Goal: Task Accomplishment & Management: Manage account settings

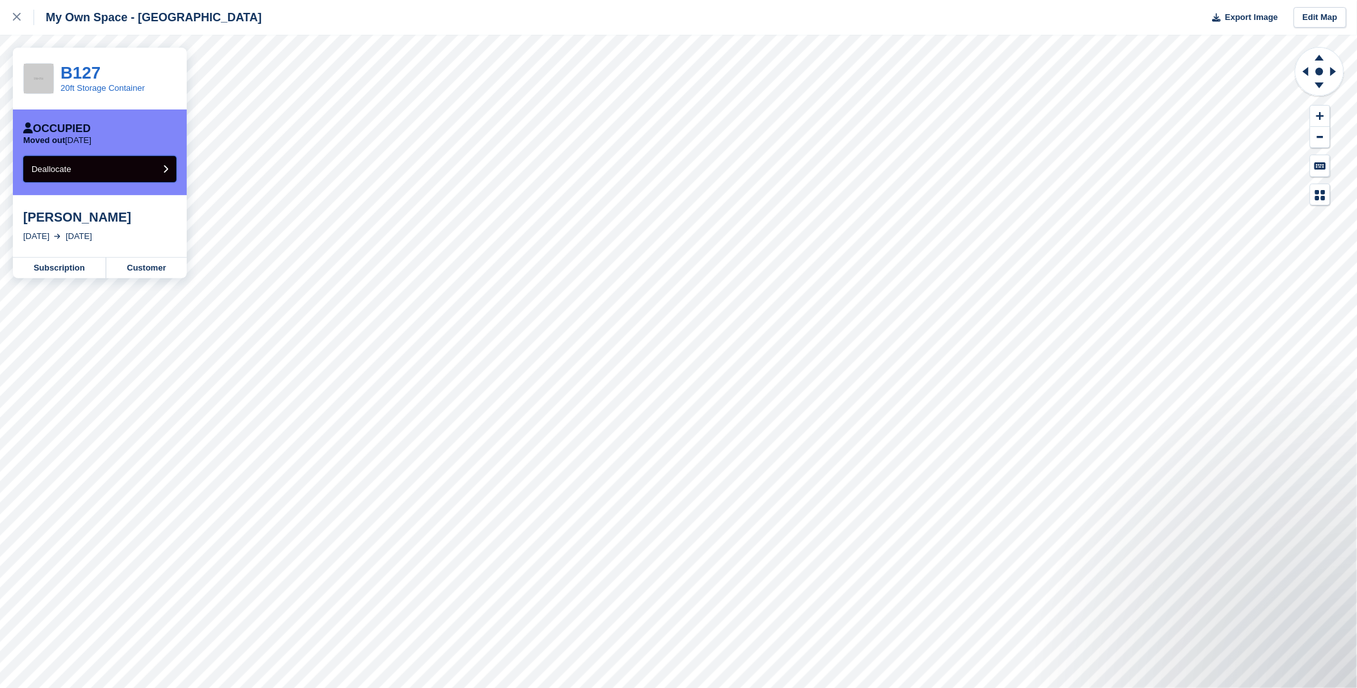
click at [91, 176] on button "Deallocate" at bounding box center [99, 169] width 153 height 26
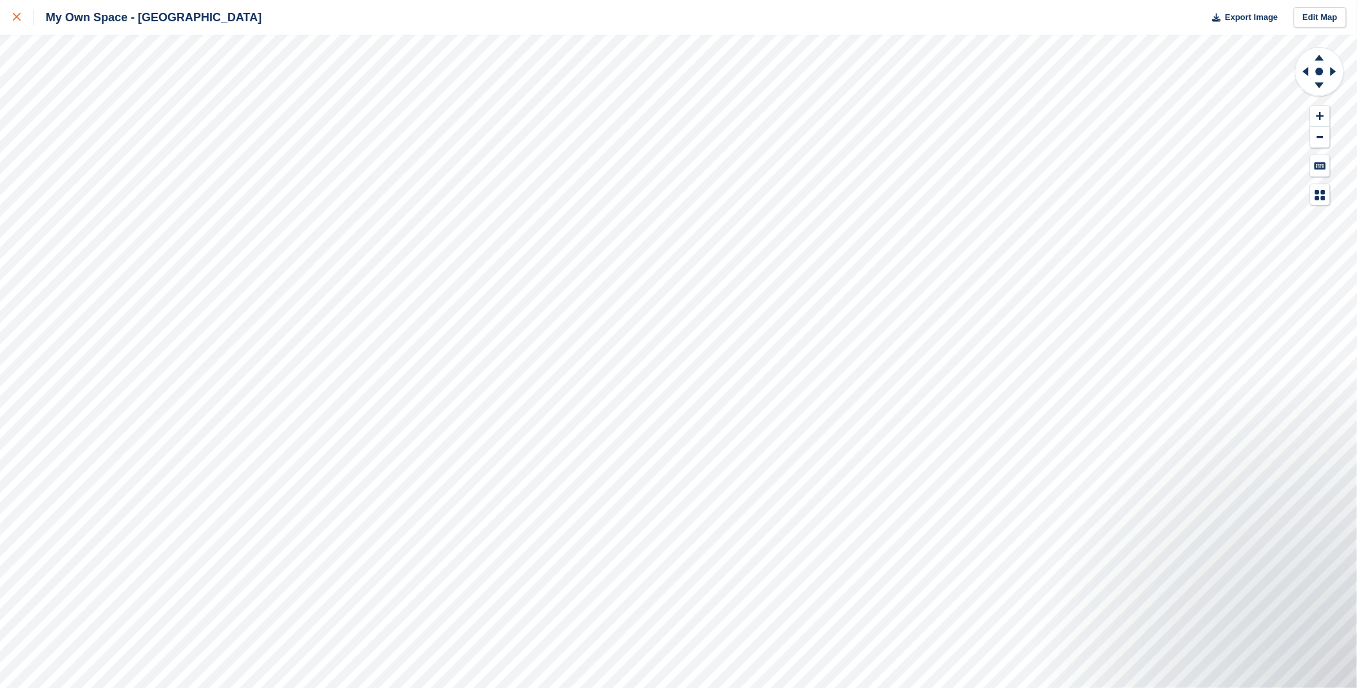
click at [13, 20] on icon at bounding box center [17, 17] width 8 height 8
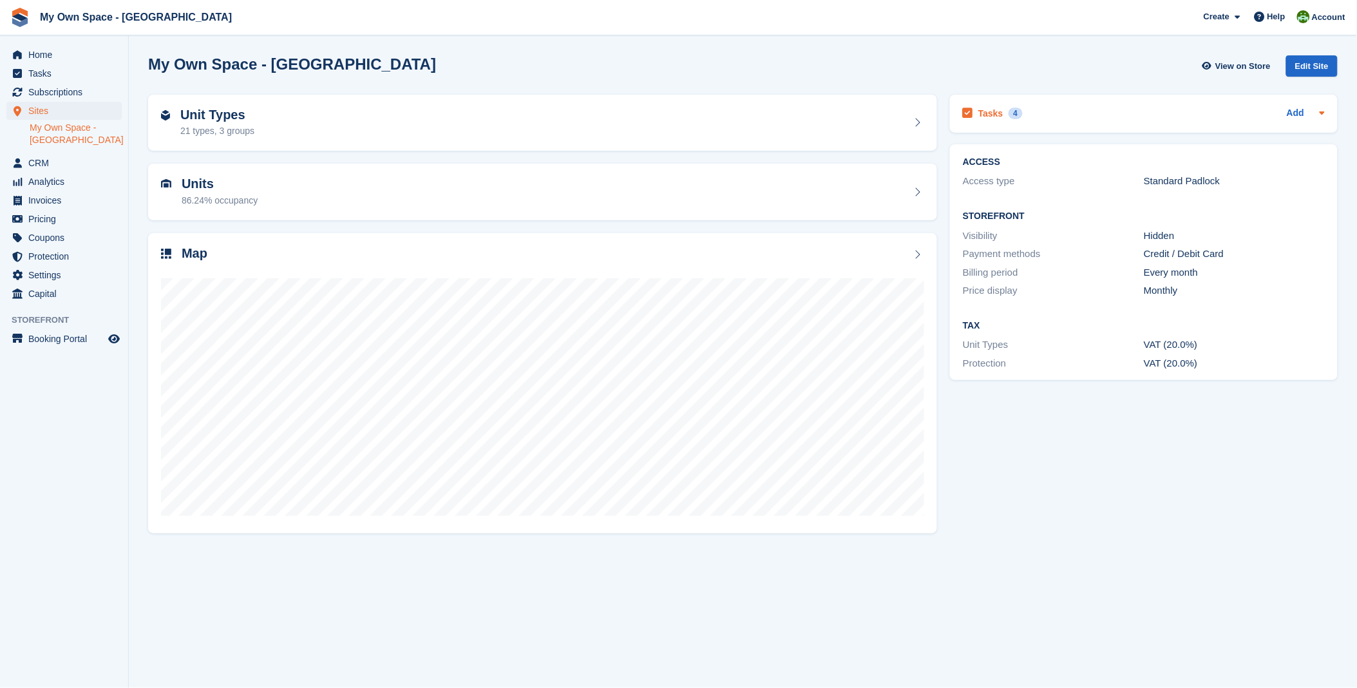
click at [989, 109] on h2 "Tasks" at bounding box center [990, 114] width 25 height 12
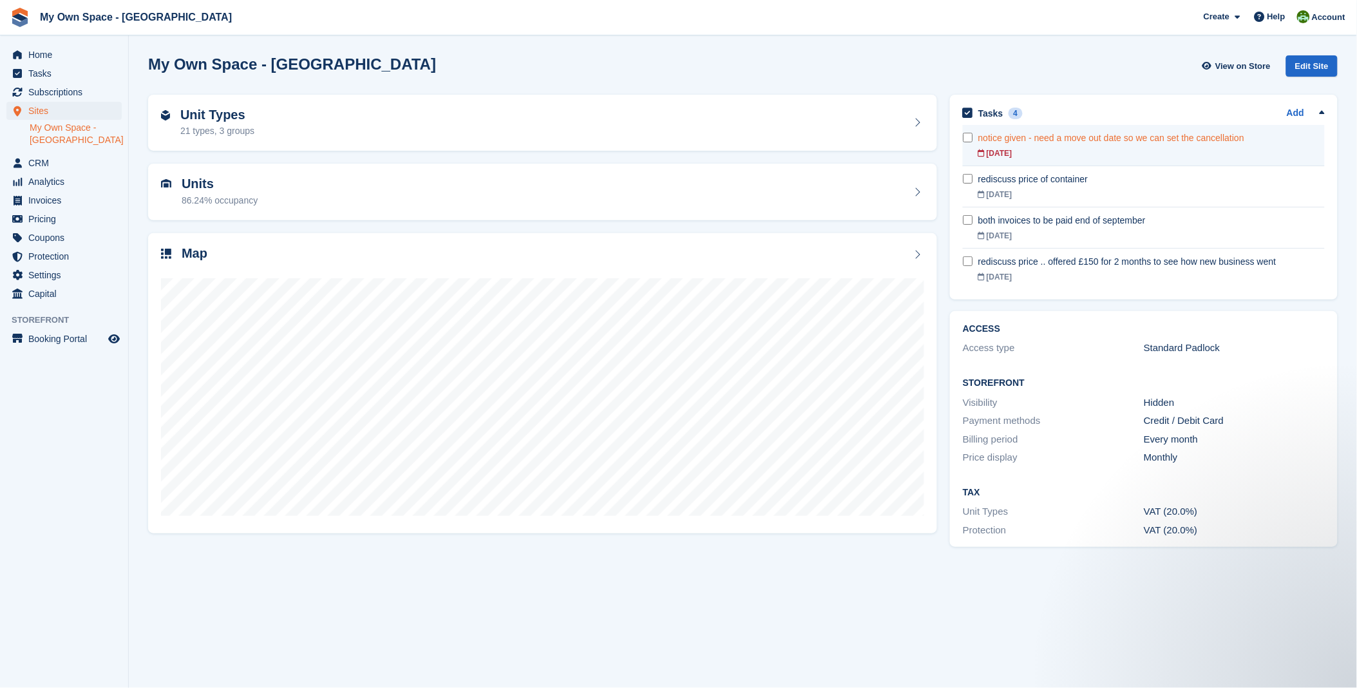
click at [1081, 149] on div "10 Sep" at bounding box center [1151, 153] width 347 height 12
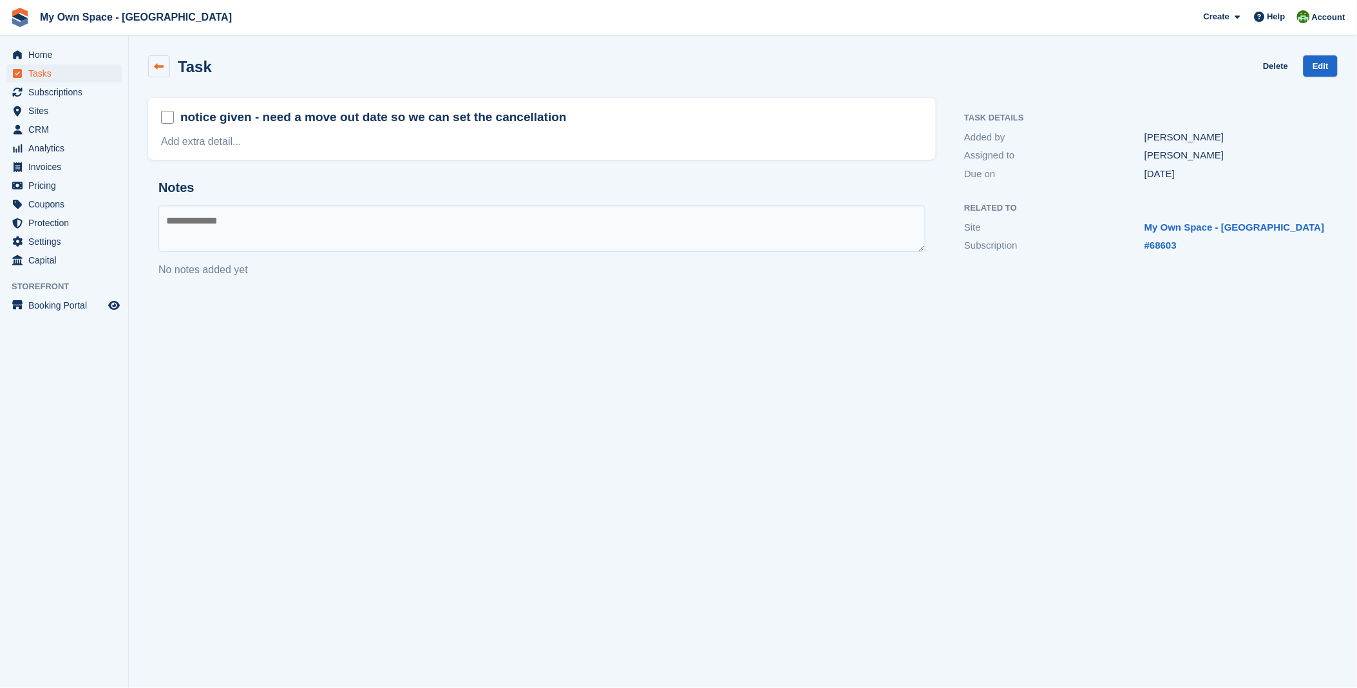
click at [155, 68] on icon at bounding box center [160, 67] width 10 height 10
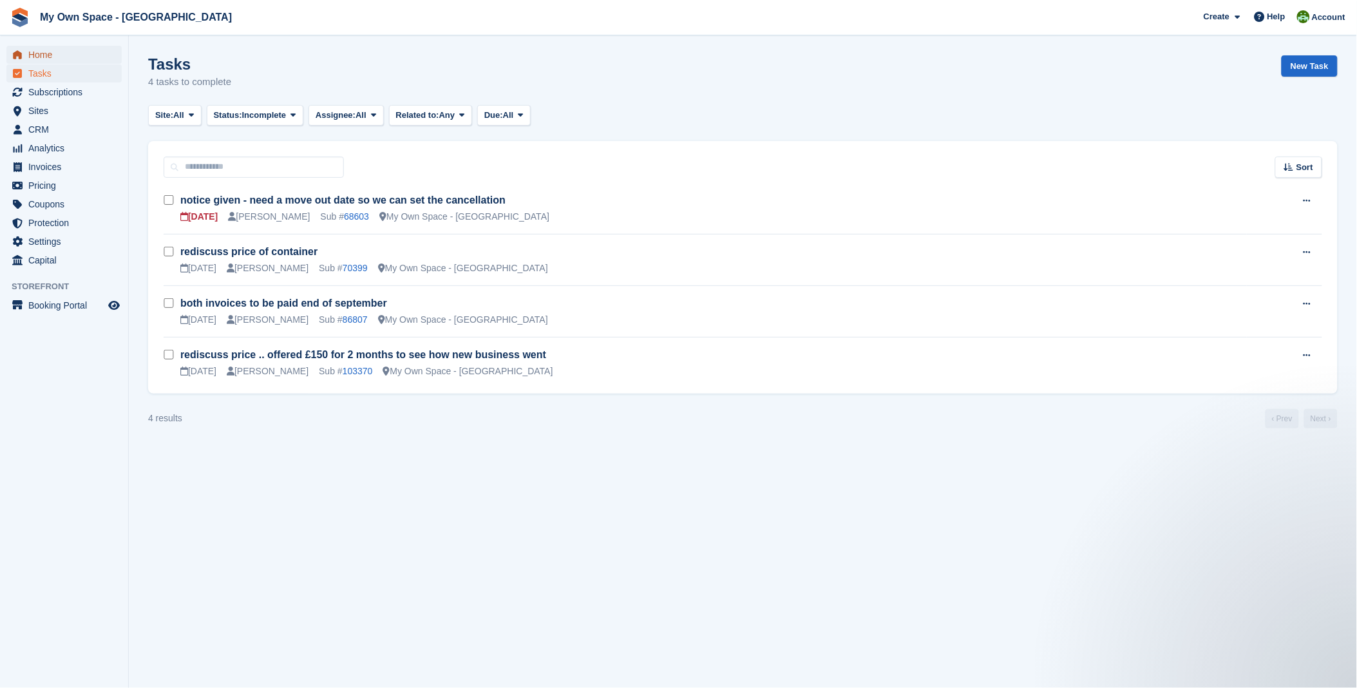
click at [52, 48] on span "Home" at bounding box center [66, 55] width 77 height 18
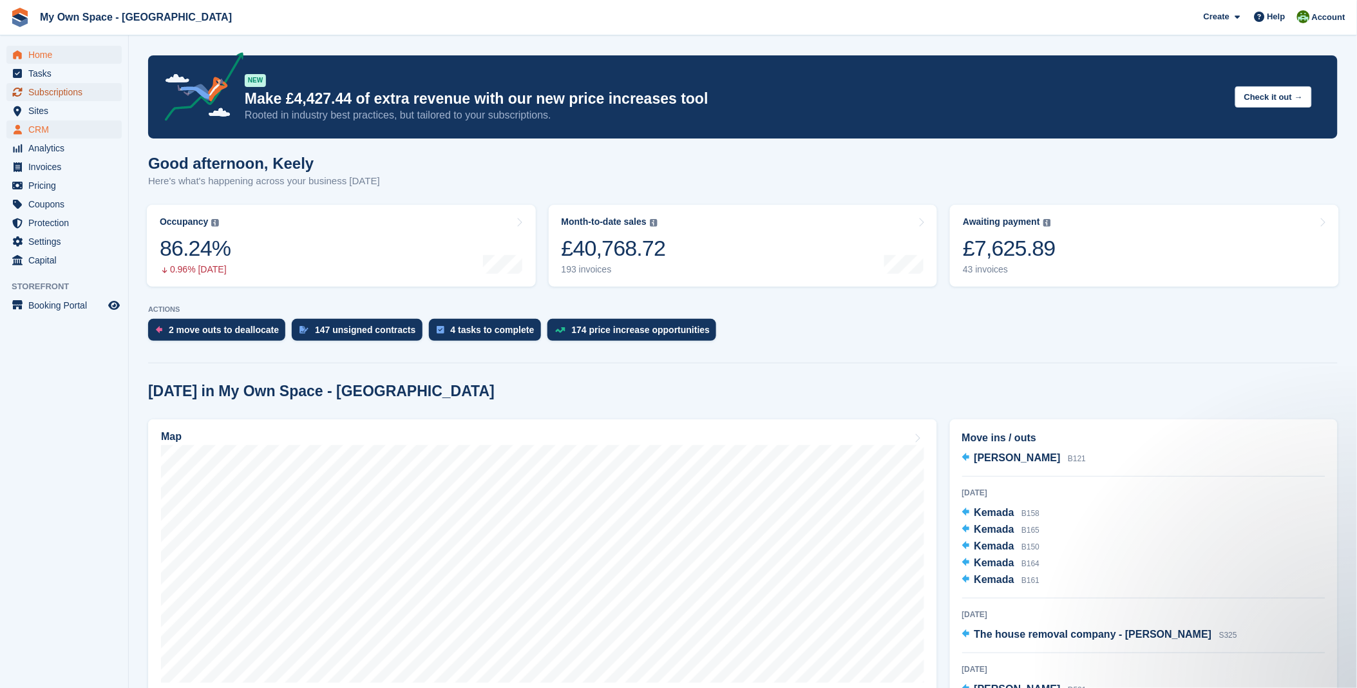
drag, startPoint x: 61, startPoint y: 86, endPoint x: 95, endPoint y: 133, distance: 57.6
click at [61, 88] on span "Subscriptions" at bounding box center [66, 92] width 77 height 18
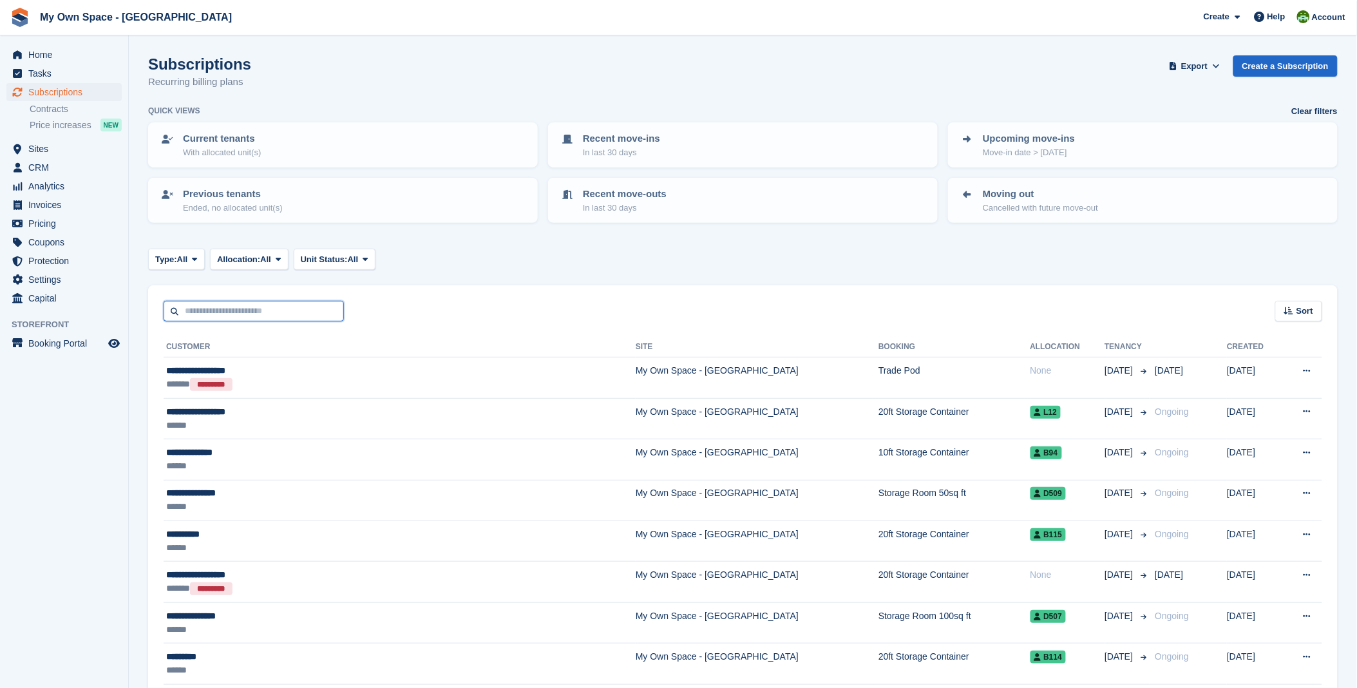
click at [220, 306] on input "text" at bounding box center [254, 311] width 180 height 21
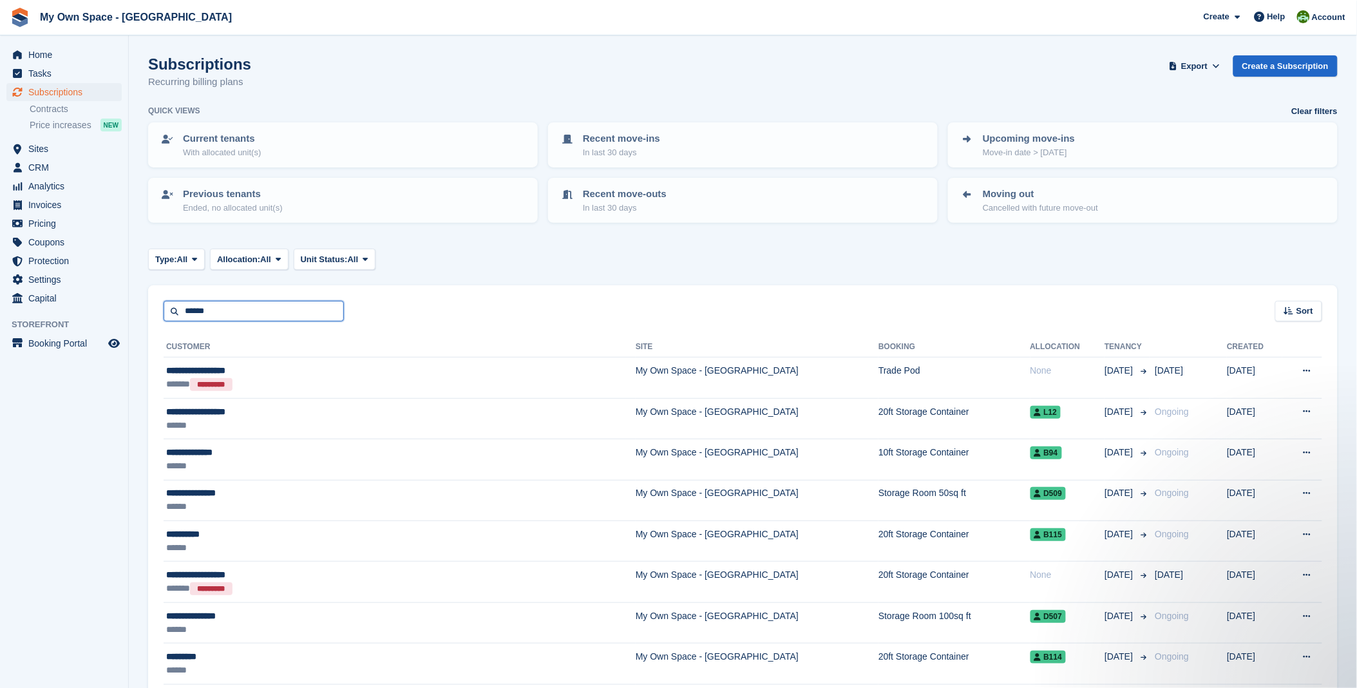
type input "******"
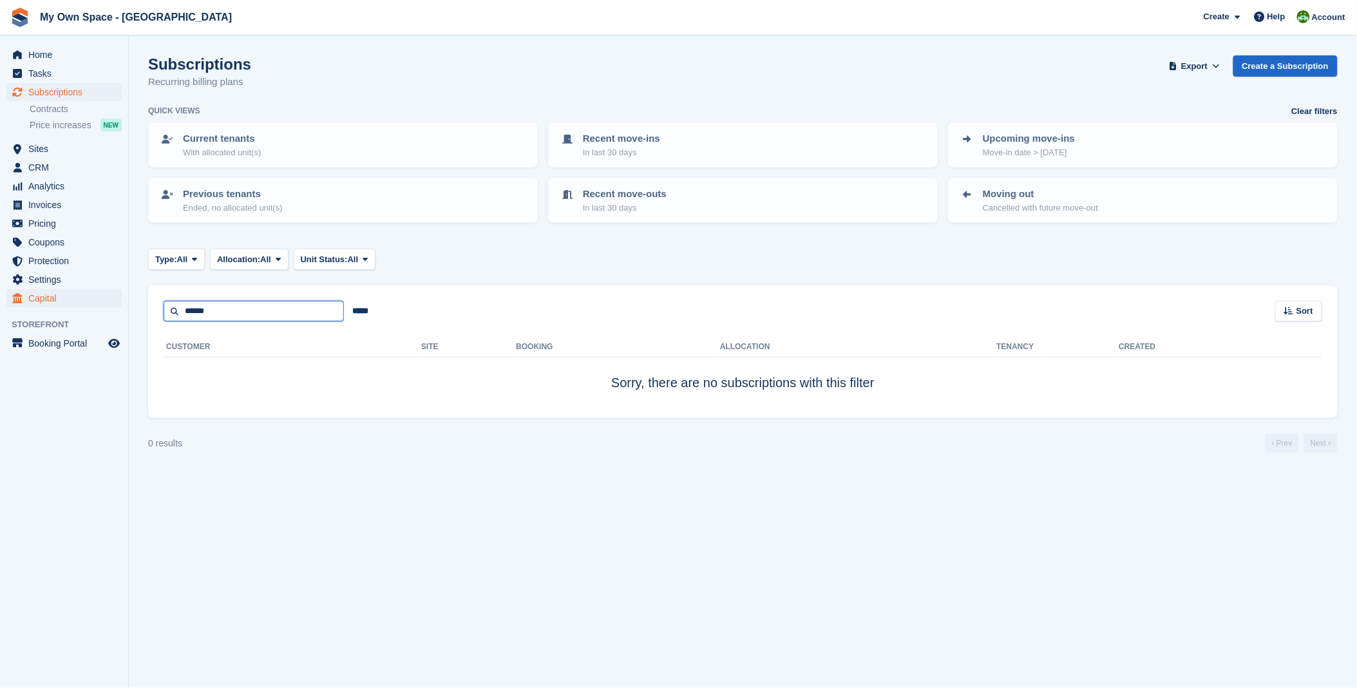
drag, startPoint x: 221, startPoint y: 312, endPoint x: 116, endPoint y: 306, distance: 105.1
click at [116, 308] on div "Home Tasks Subscriptions Subscriptions Subscriptions Contracts Price increases …" at bounding box center [678, 344] width 1357 height 688
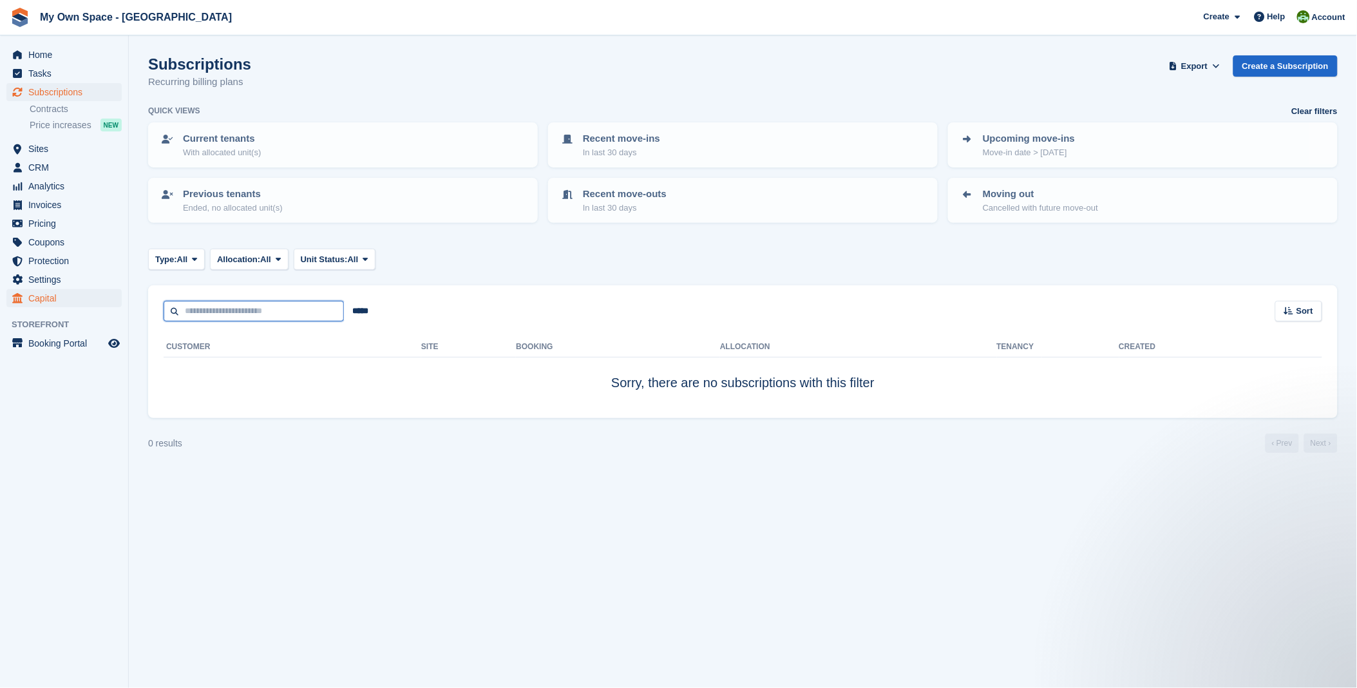
type input "*"
type input "******"
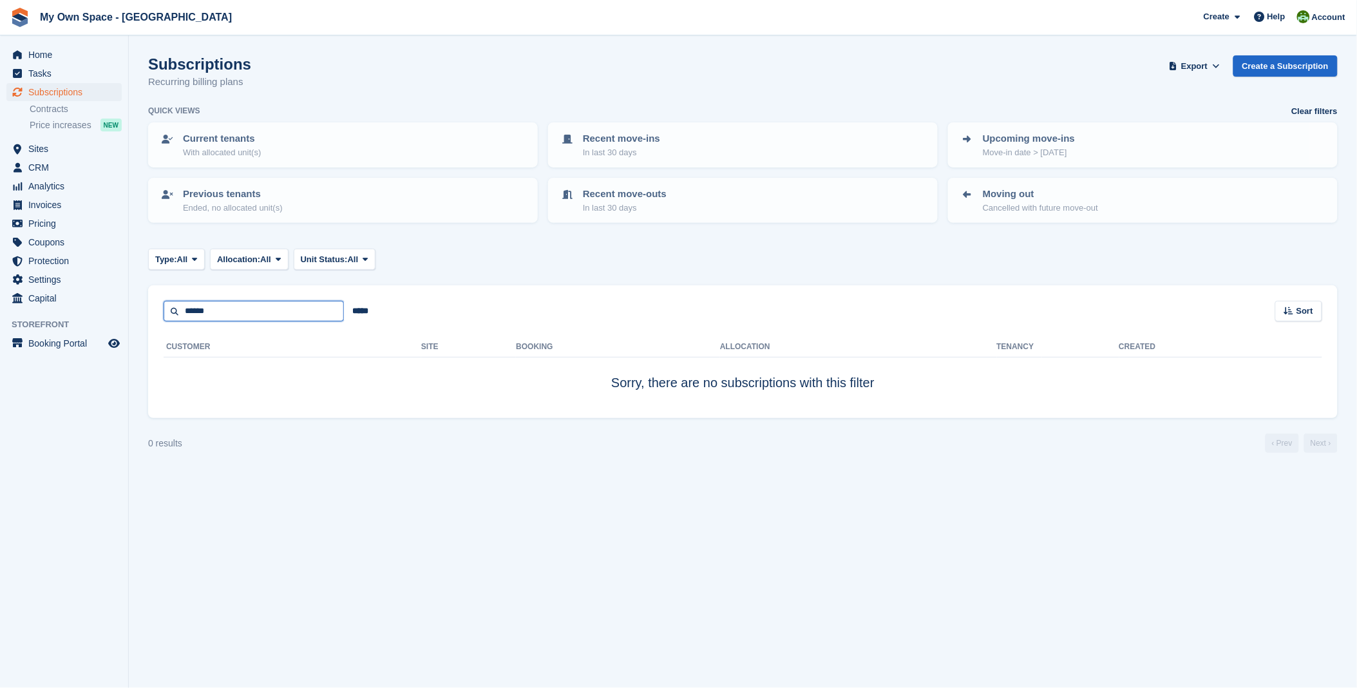
drag, startPoint x: 223, startPoint y: 318, endPoint x: 158, endPoint y: 322, distance: 65.2
click at [158, 322] on div "****** ***** Sort Sort by Customer name Date created Move in date Move out date…" at bounding box center [743, 351] width 1190 height 133
type input "******"
click at [58, 55] on span "Home" at bounding box center [66, 55] width 77 height 18
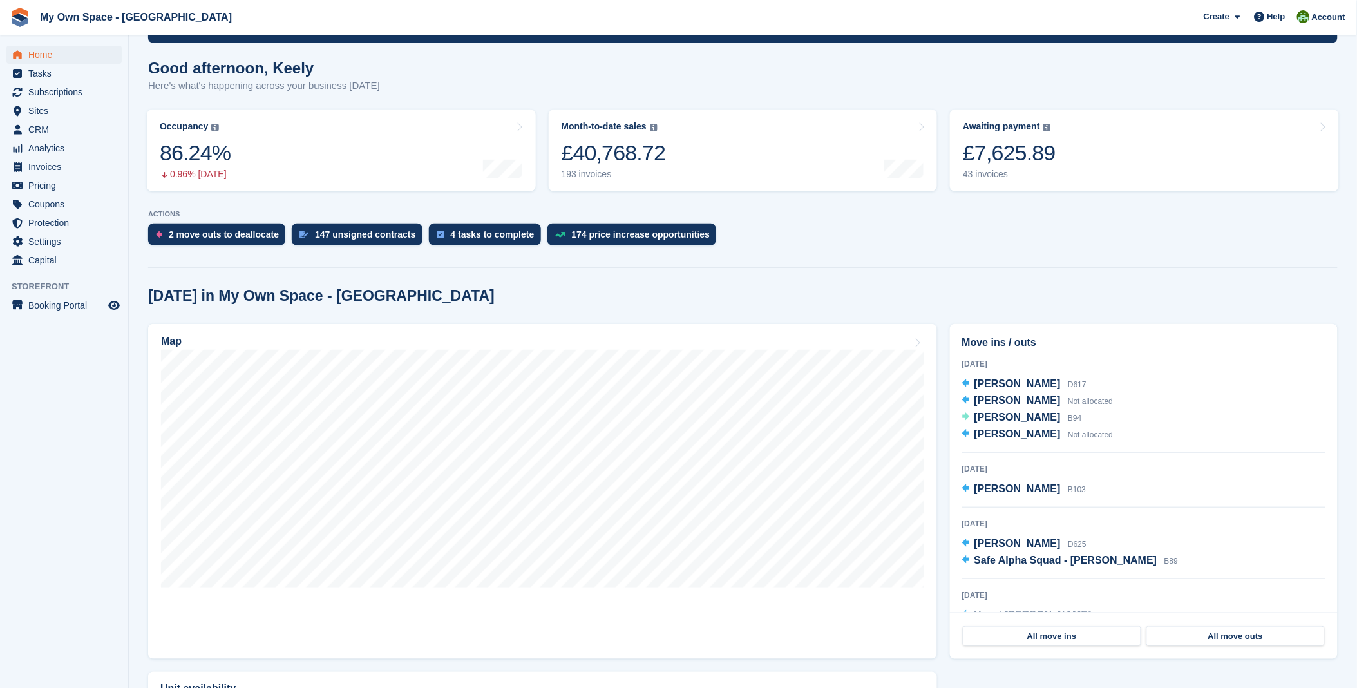
scroll to position [286, 0]
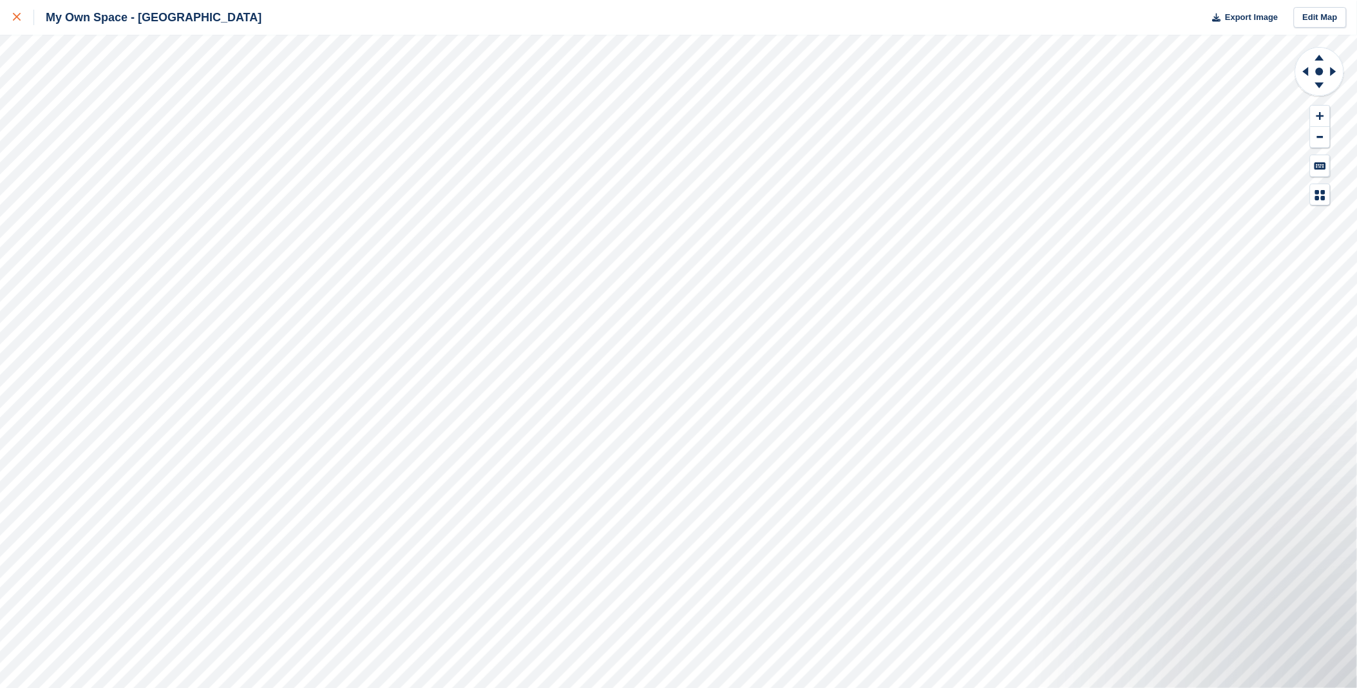
click at [15, 16] on icon at bounding box center [17, 17] width 8 height 8
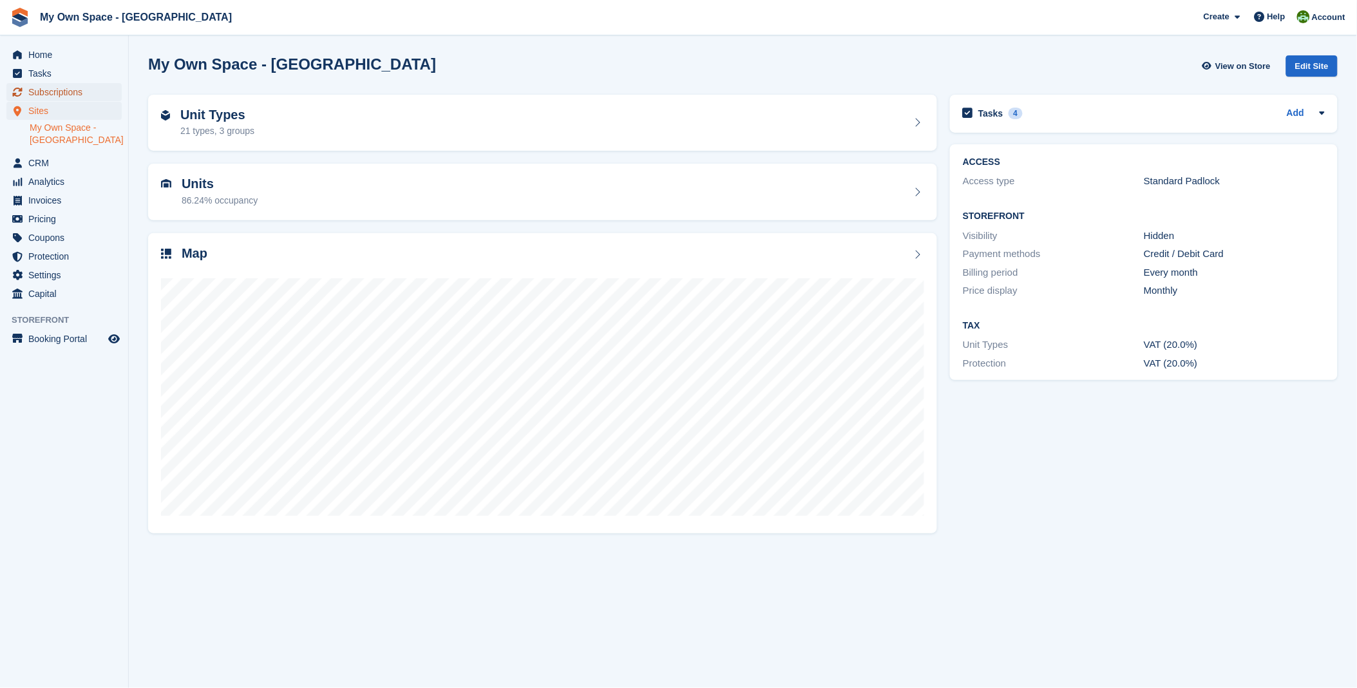
click at [68, 93] on span "Subscriptions" at bounding box center [66, 92] width 77 height 18
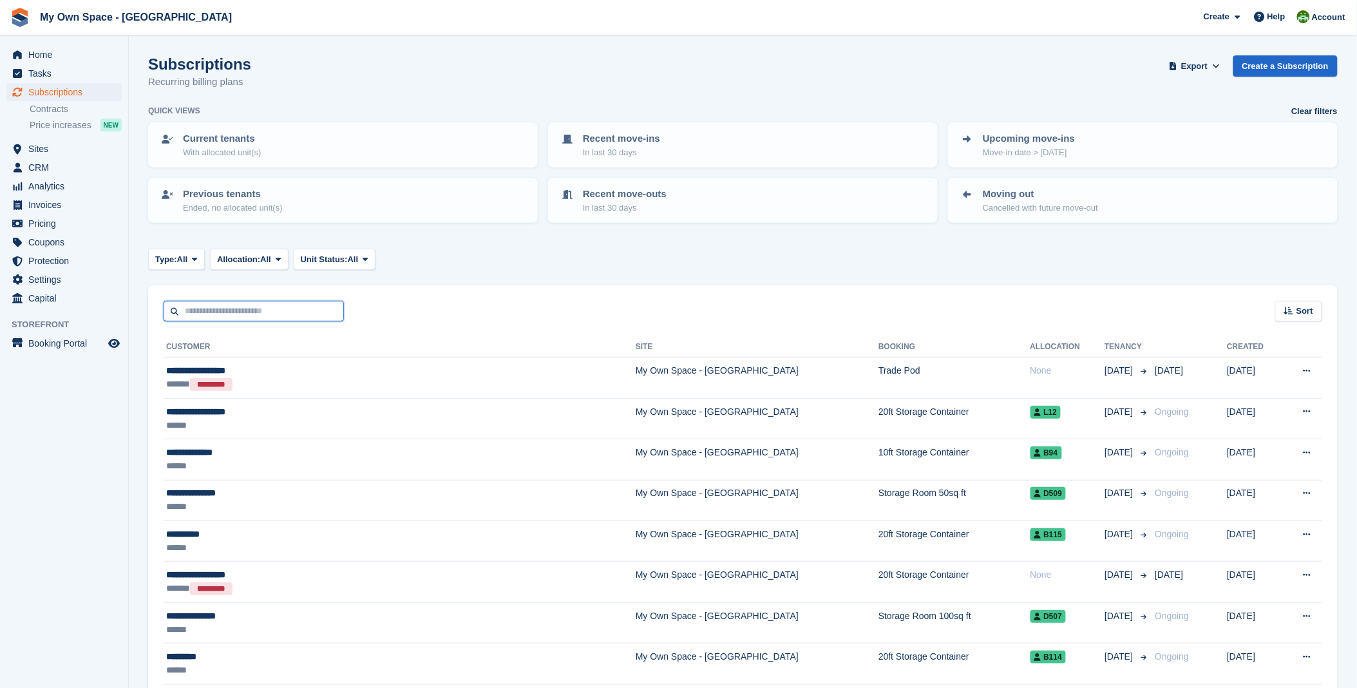
click at [194, 304] on input "text" at bounding box center [254, 311] width 180 height 21
type input "***"
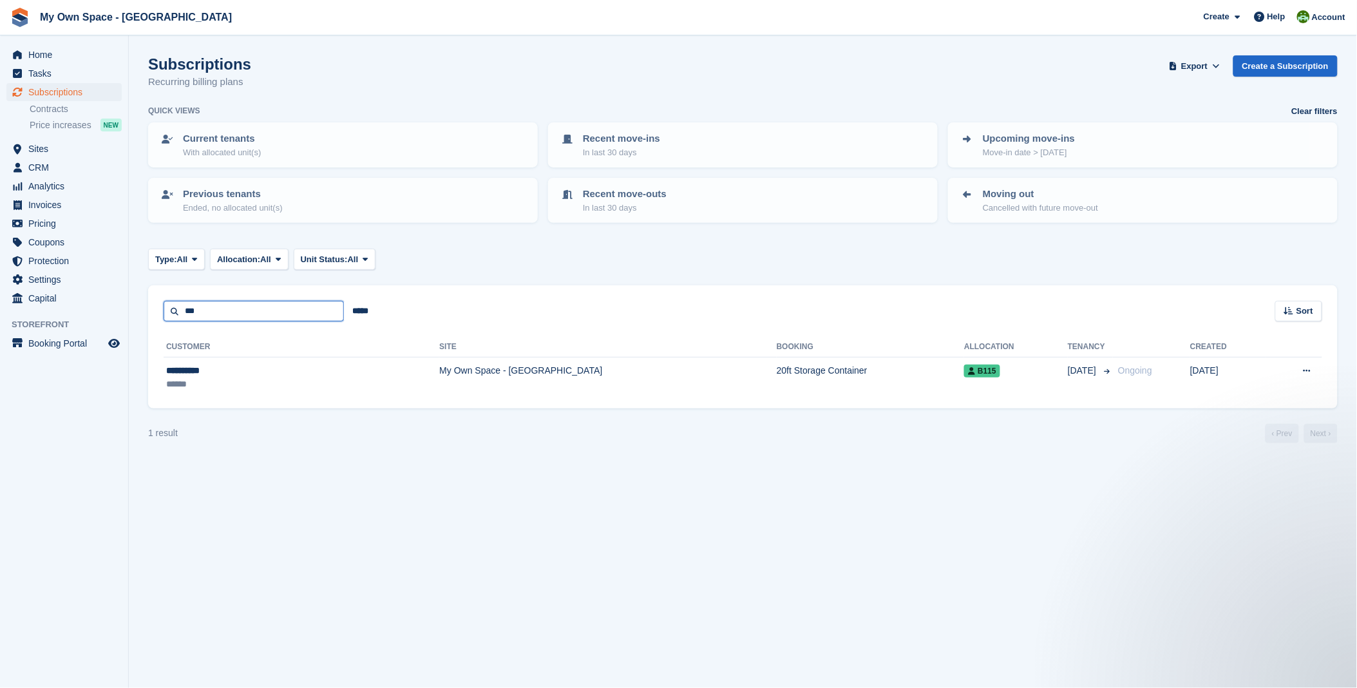
drag, startPoint x: 206, startPoint y: 310, endPoint x: 138, endPoint y: 326, distance: 69.4
click at [139, 321] on section "Subscriptions Recurring billing plans Export Export Subscriptions Export a CSV …" at bounding box center [743, 344] width 1228 height 688
type input "****"
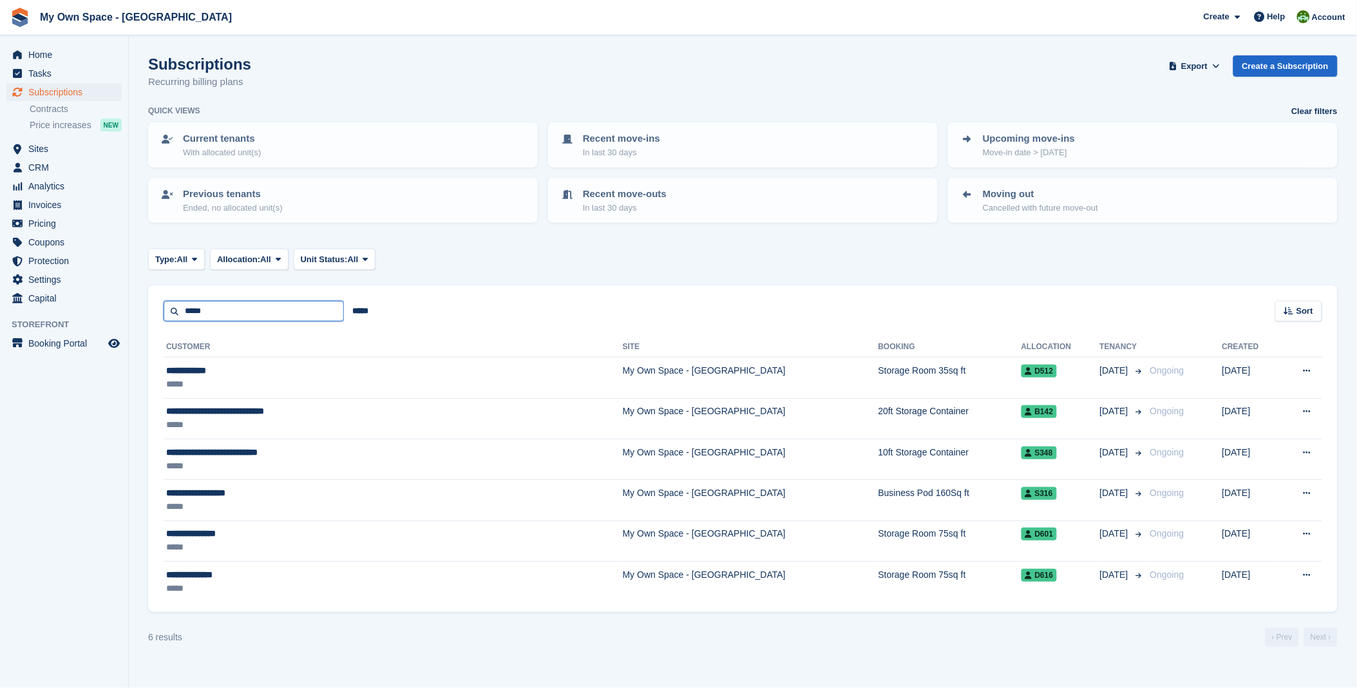
drag, startPoint x: 200, startPoint y: 312, endPoint x: 138, endPoint y: 326, distance: 62.7
click at [138, 326] on section "Subscriptions Recurring billing plans Export Export Subscriptions Export a CSV …" at bounding box center [743, 344] width 1228 height 688
type input "*"
type input "******"
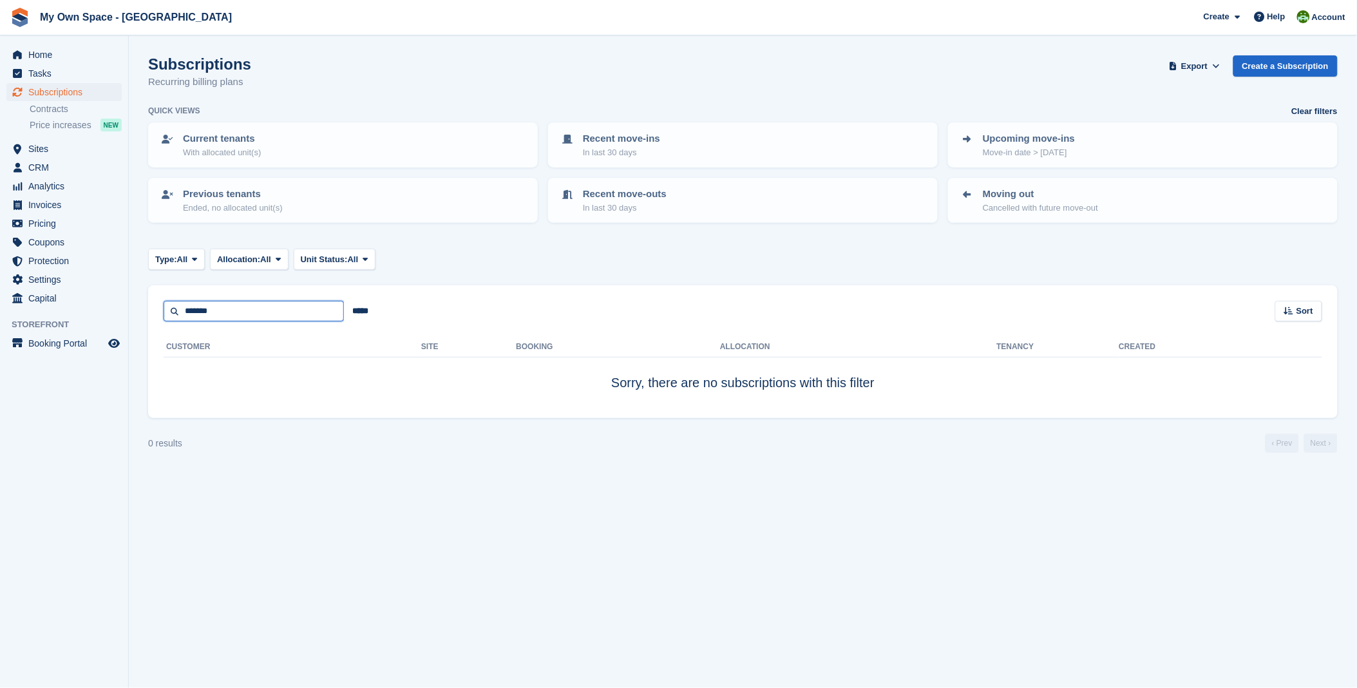
drag, startPoint x: 227, startPoint y: 307, endPoint x: 133, endPoint y: 319, distance: 94.8
click at [133, 319] on section "Subscriptions Recurring billing plans Export Export Subscriptions Export a CSV …" at bounding box center [743, 344] width 1228 height 688
click at [48, 60] on span "Home" at bounding box center [66, 55] width 77 height 18
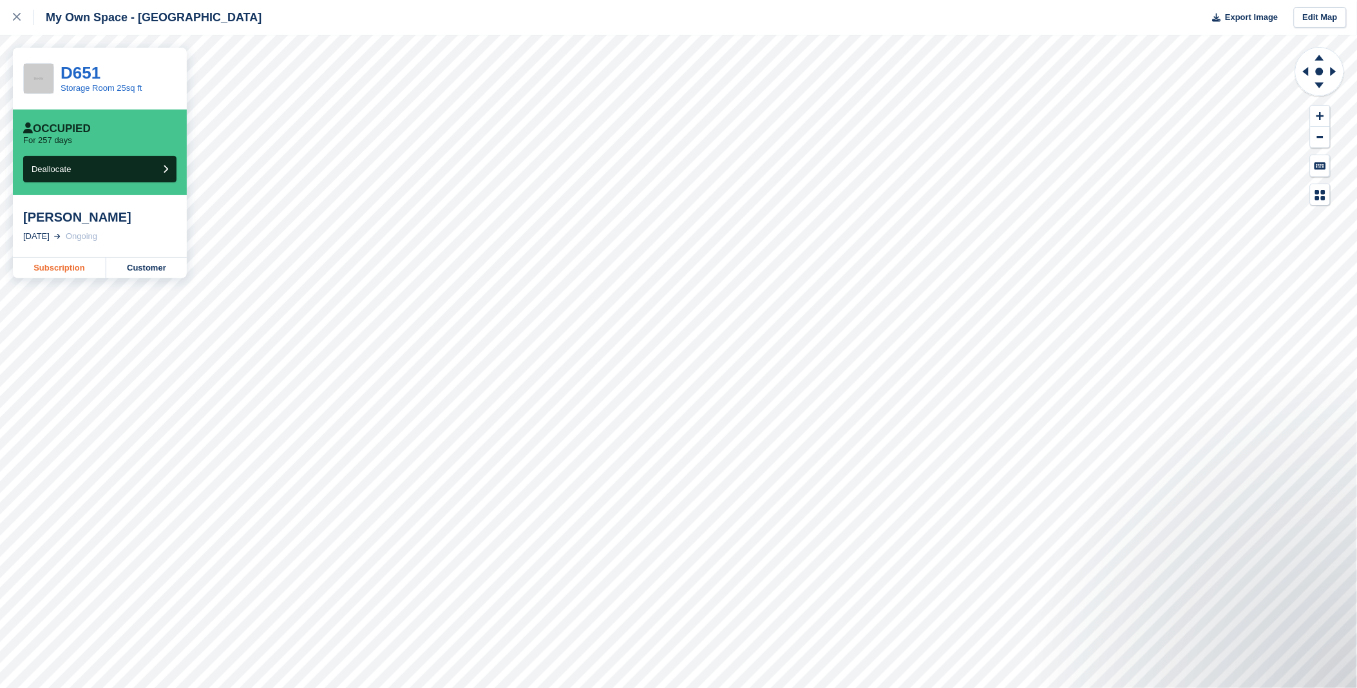
click at [58, 265] on link "Subscription" at bounding box center [59, 268] width 93 height 21
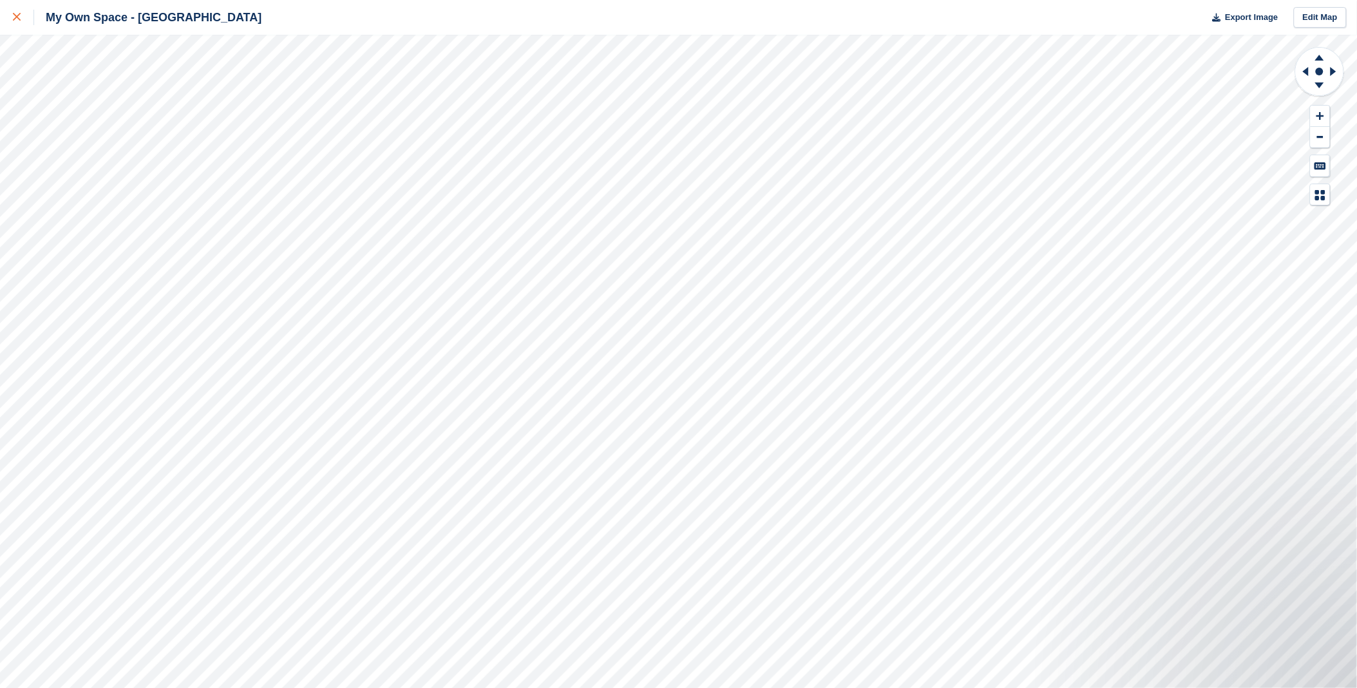
click at [16, 22] on div at bounding box center [23, 17] width 21 height 15
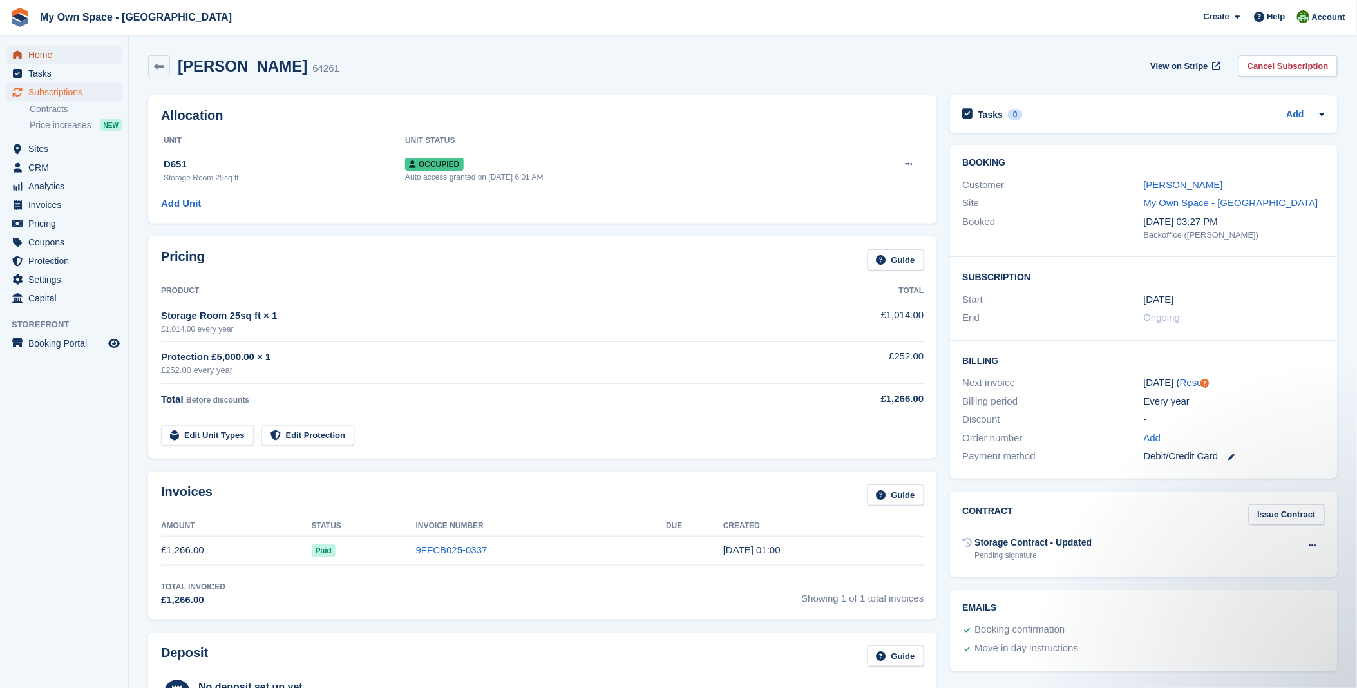
click at [37, 54] on span "Home" at bounding box center [66, 55] width 77 height 18
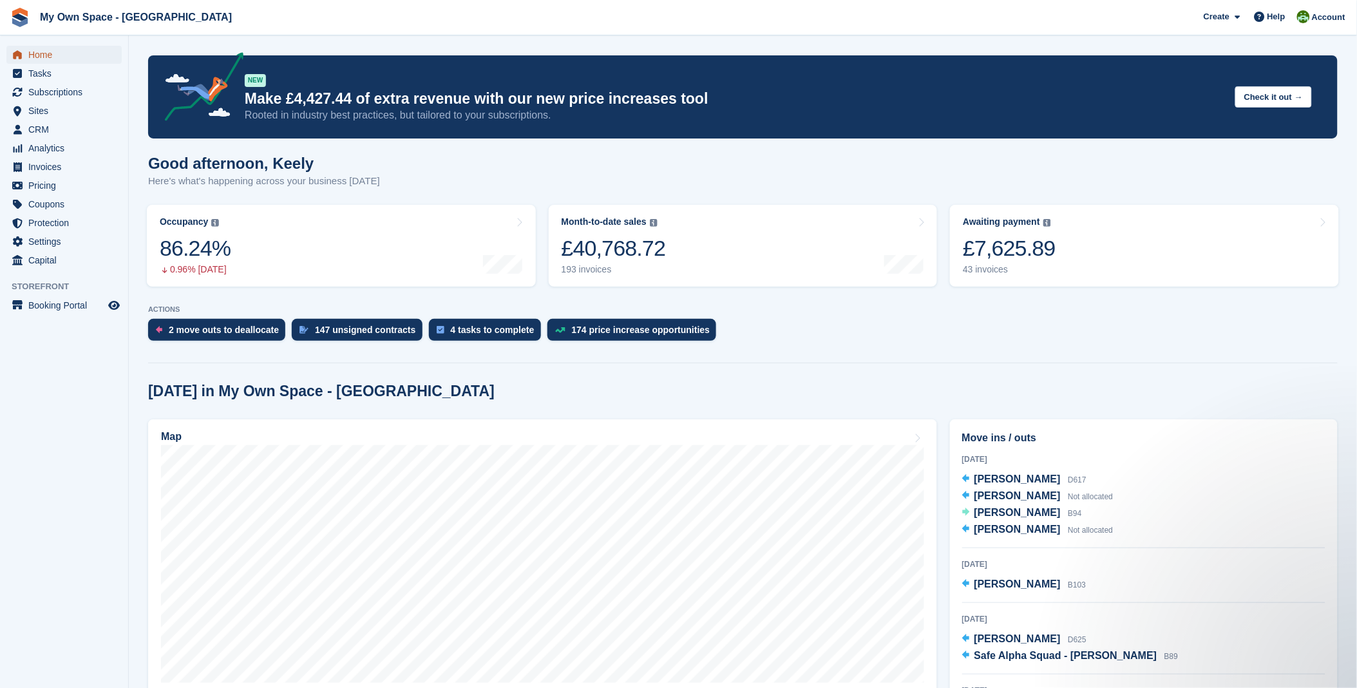
click at [47, 57] on span "Home" at bounding box center [66, 55] width 77 height 18
click at [44, 54] on span "Home" at bounding box center [66, 55] width 77 height 18
